Goal: Go to known website: Access a specific website the user already knows

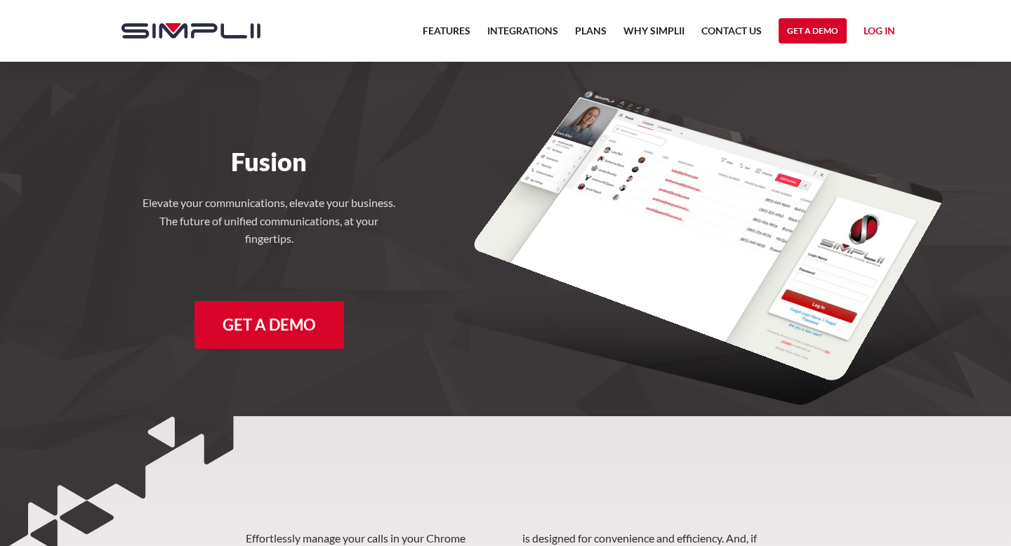
click at [885, 28] on link "Log in" at bounding box center [880, 32] width 32 height 21
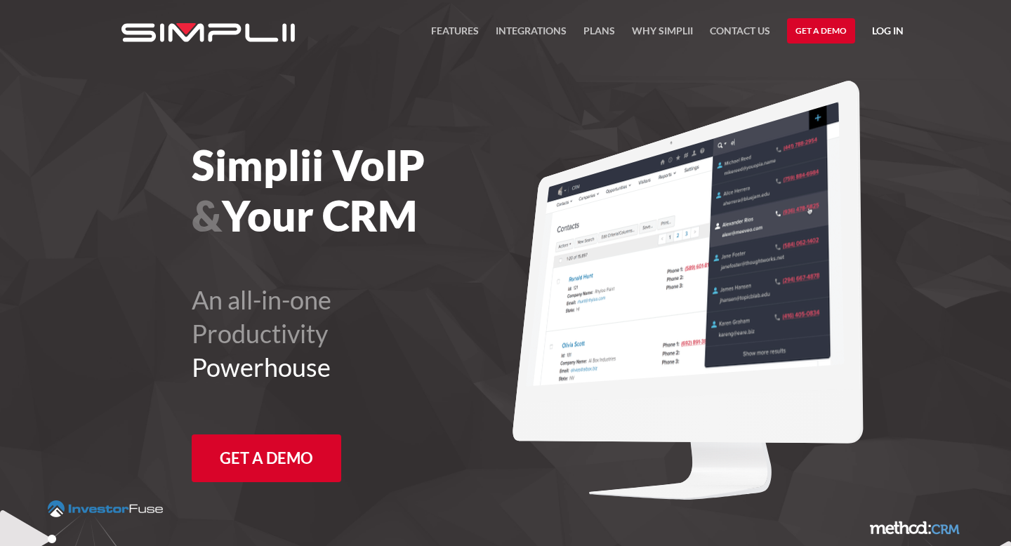
click at [892, 37] on link "Log in" at bounding box center [888, 32] width 32 height 21
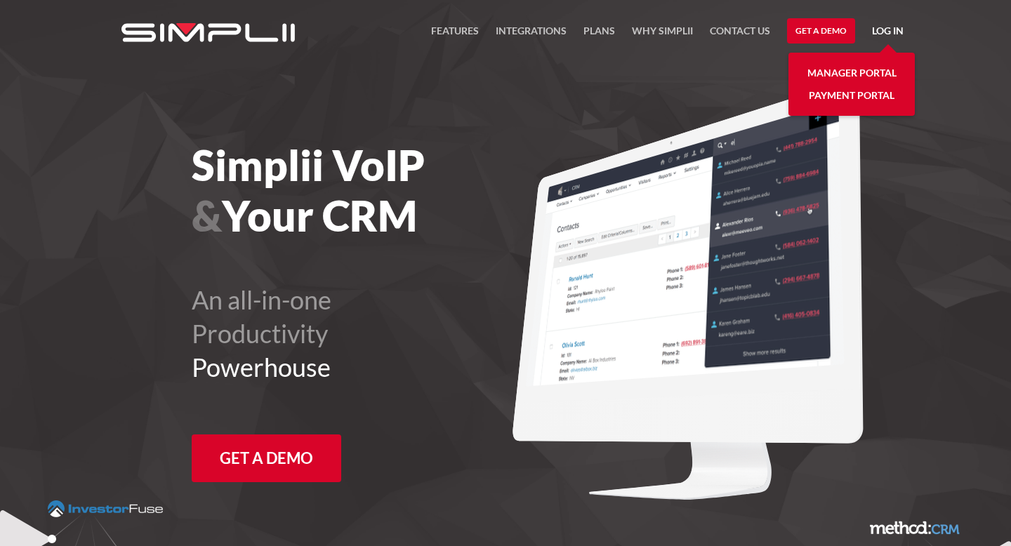
click at [888, 34] on link "Log in" at bounding box center [888, 32] width 32 height 21
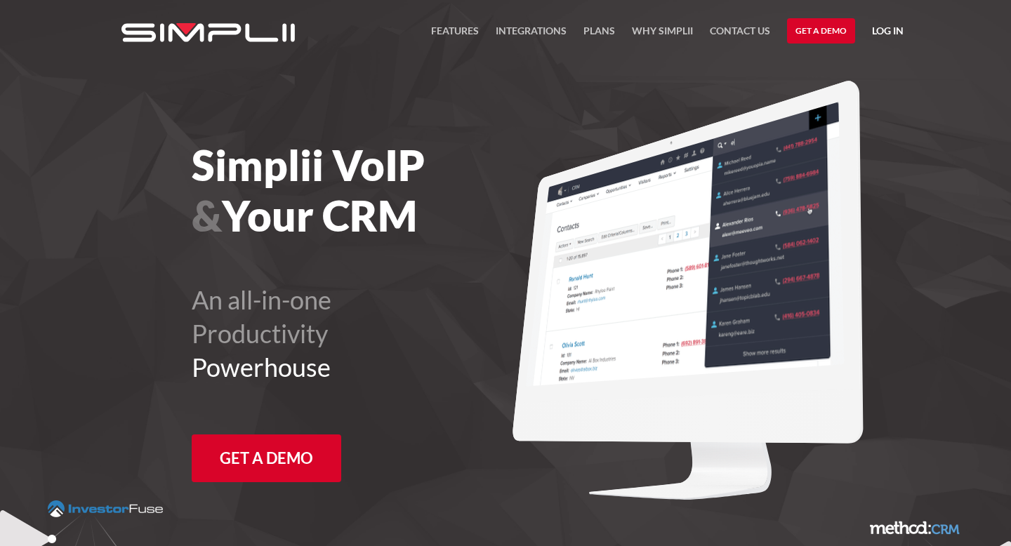
click at [896, 11] on nav "FEATURES Integrations Products Plans Why Simplii Contact US Master Agreement Ge…" at bounding box center [667, 31] width 473 height 62
click at [893, 26] on link "Log in" at bounding box center [888, 32] width 32 height 21
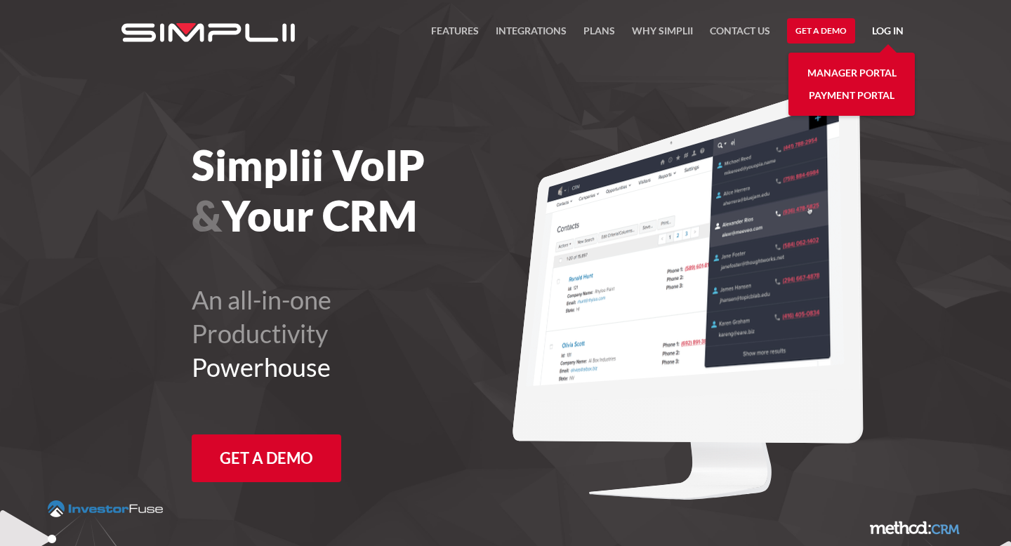
click at [861, 95] on link "Payment Portal" at bounding box center [852, 95] width 86 height 22
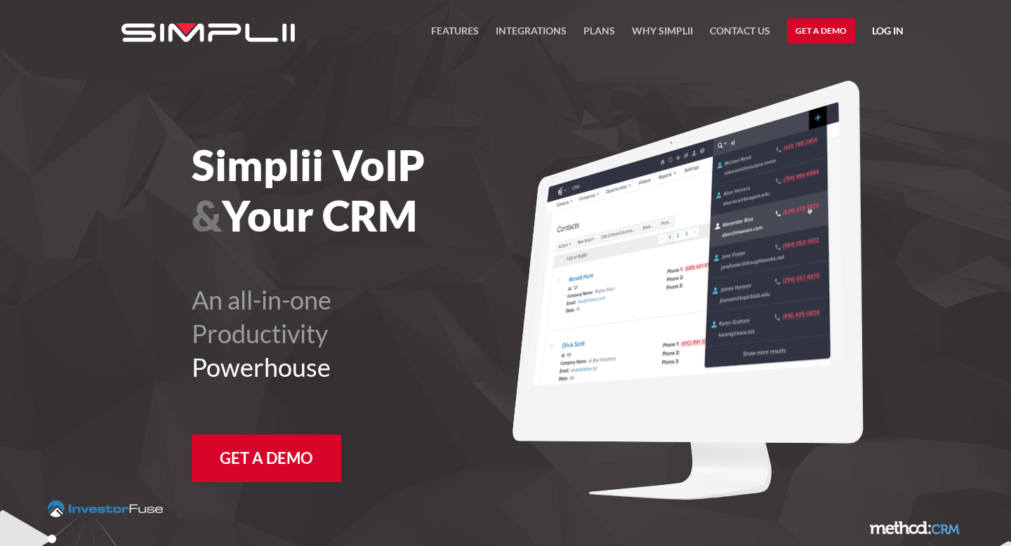
click at [895, 25] on link "Log in" at bounding box center [888, 32] width 32 height 21
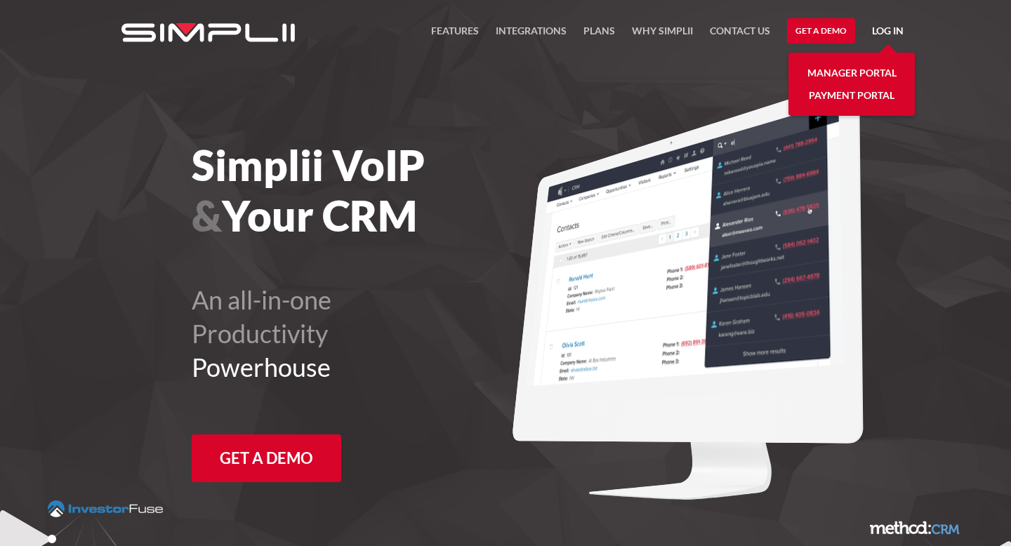
click at [862, 96] on link "Payment Portal" at bounding box center [852, 95] width 86 height 22
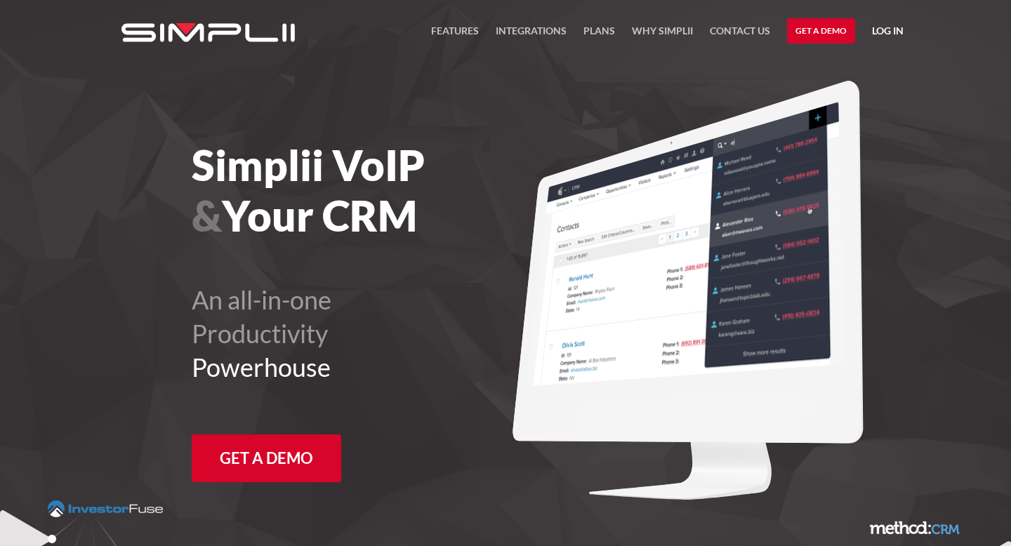
click at [894, 31] on link "Log in" at bounding box center [888, 32] width 32 height 21
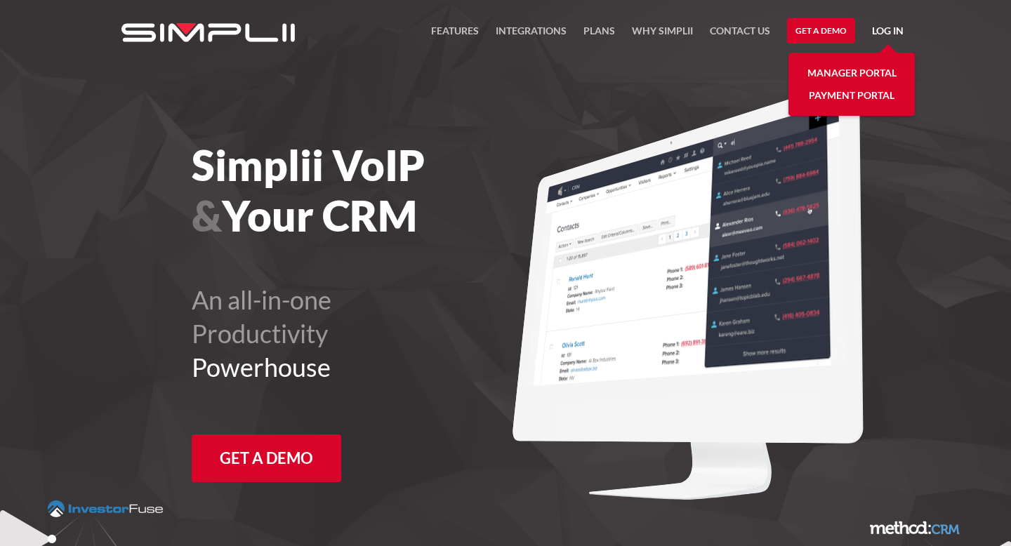
click at [874, 77] on link "Manager Portal" at bounding box center [851, 73] width 89 height 22
click at [864, 74] on link "Manager Portal" at bounding box center [851, 73] width 89 height 22
